Goal: Find specific page/section: Locate a particular part of the current website

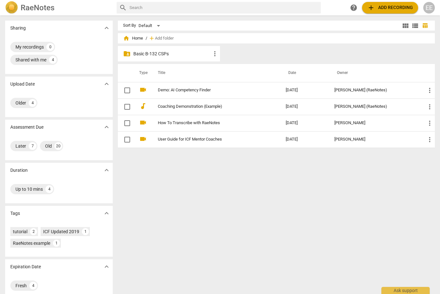
click at [175, 56] on p "Basic B-132 CSPs" at bounding box center [172, 54] width 78 height 7
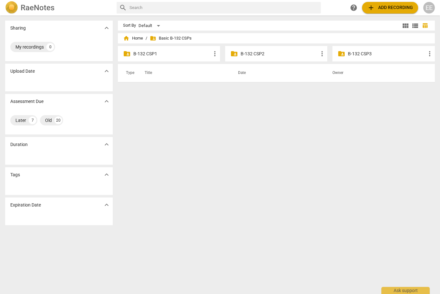
click at [181, 55] on p "B-132 CSP1" at bounding box center [172, 54] width 78 height 7
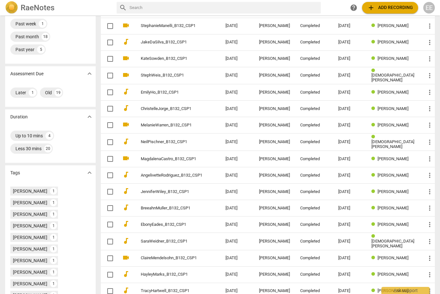
scroll to position [81, 0]
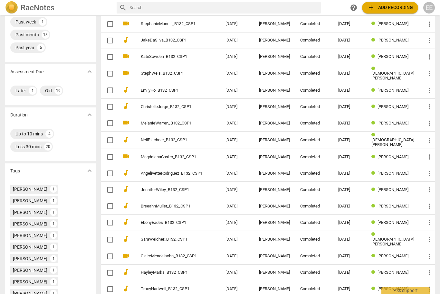
click at [180, 222] on link "EbonyEades_B132_CSP1" at bounding box center [171, 223] width 61 height 5
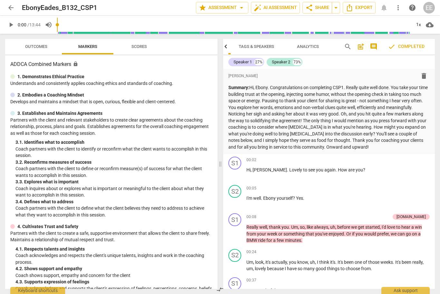
scroll to position [0, 49]
click at [309, 48] on span "Analytics" at bounding box center [308, 46] width 22 height 5
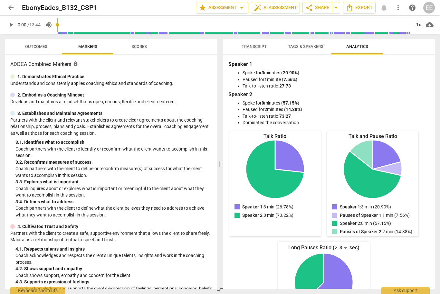
scroll to position [0, 0]
click at [310, 47] on span "Tags & Speakers" at bounding box center [305, 46] width 35 height 5
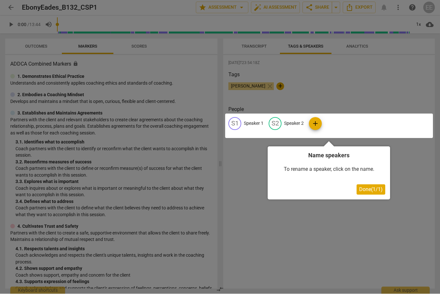
click at [262, 48] on div at bounding box center [220, 147] width 440 height 294
click at [346, 62] on div at bounding box center [220, 147] width 440 height 294
click at [259, 48] on div at bounding box center [220, 147] width 440 height 294
click at [257, 47] on div at bounding box center [220, 147] width 440 height 294
click at [374, 190] on span "Done ( 1 / 1 )" at bounding box center [371, 190] width 24 height 6
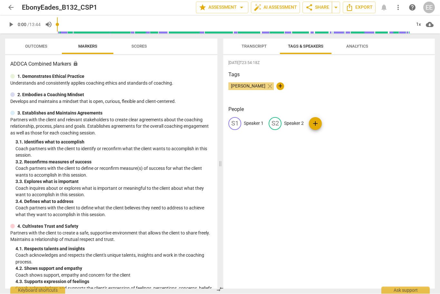
click at [259, 47] on span "Transcript" at bounding box center [253, 46] width 25 height 5
